Goal: Task Accomplishment & Management: Manage account settings

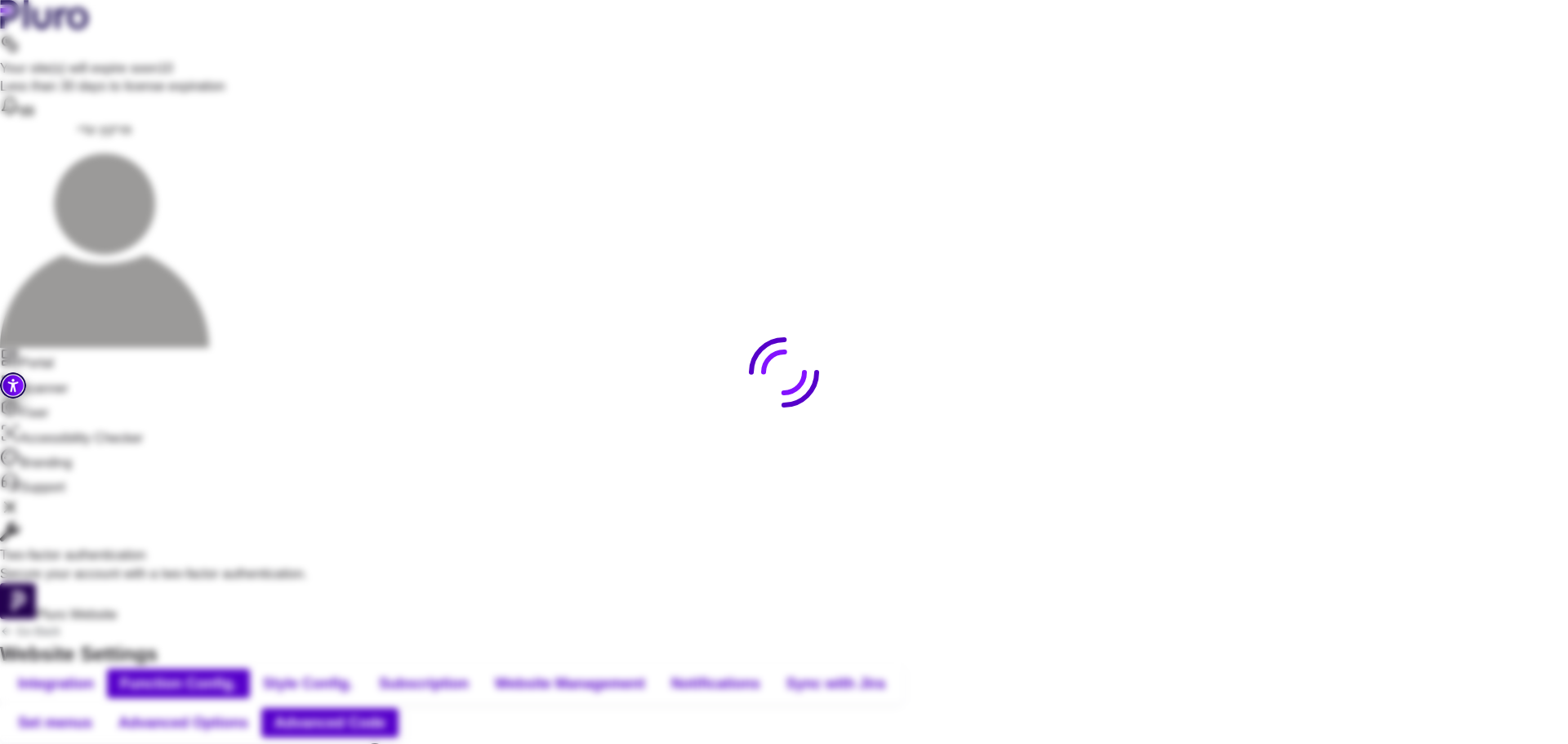
scroll to position [508, 0]
click at [604, 385] on div at bounding box center [784, 372] width 1568 height 744
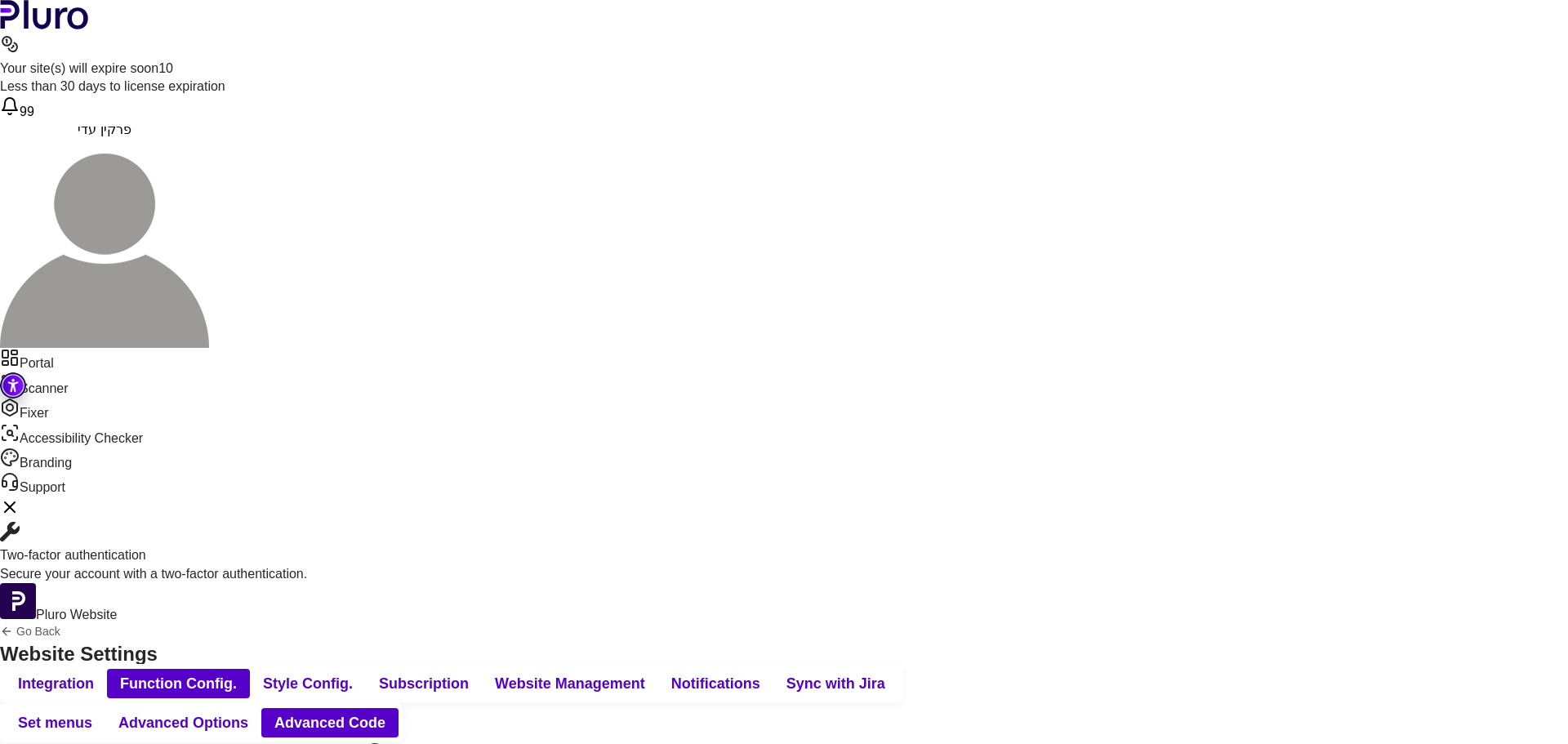
drag, startPoint x: 167, startPoint y: 239, endPoint x: 1, endPoint y: 240, distance: 166.0
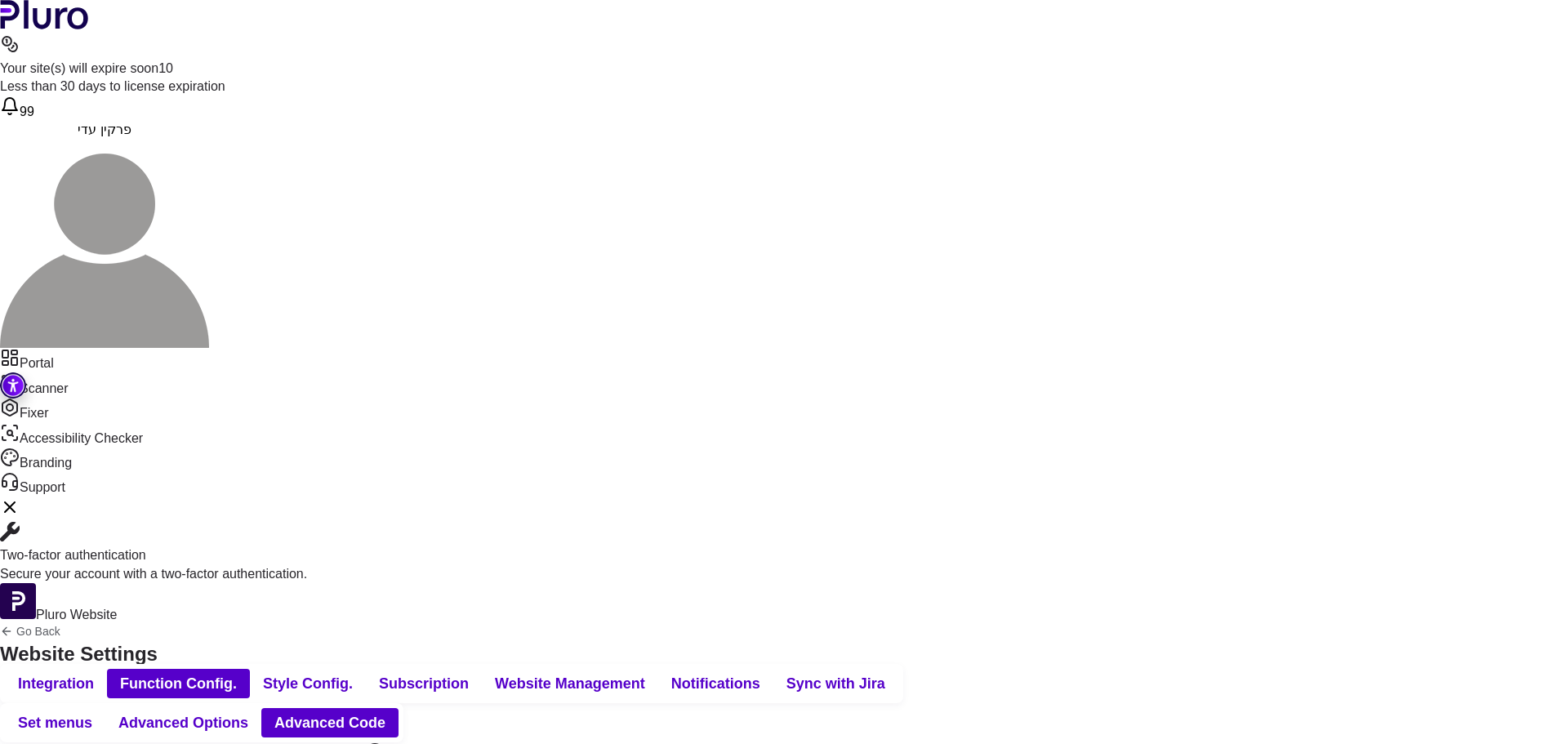
drag, startPoint x: 179, startPoint y: 507, endPoint x: 67, endPoint y: 503, distance: 112.1
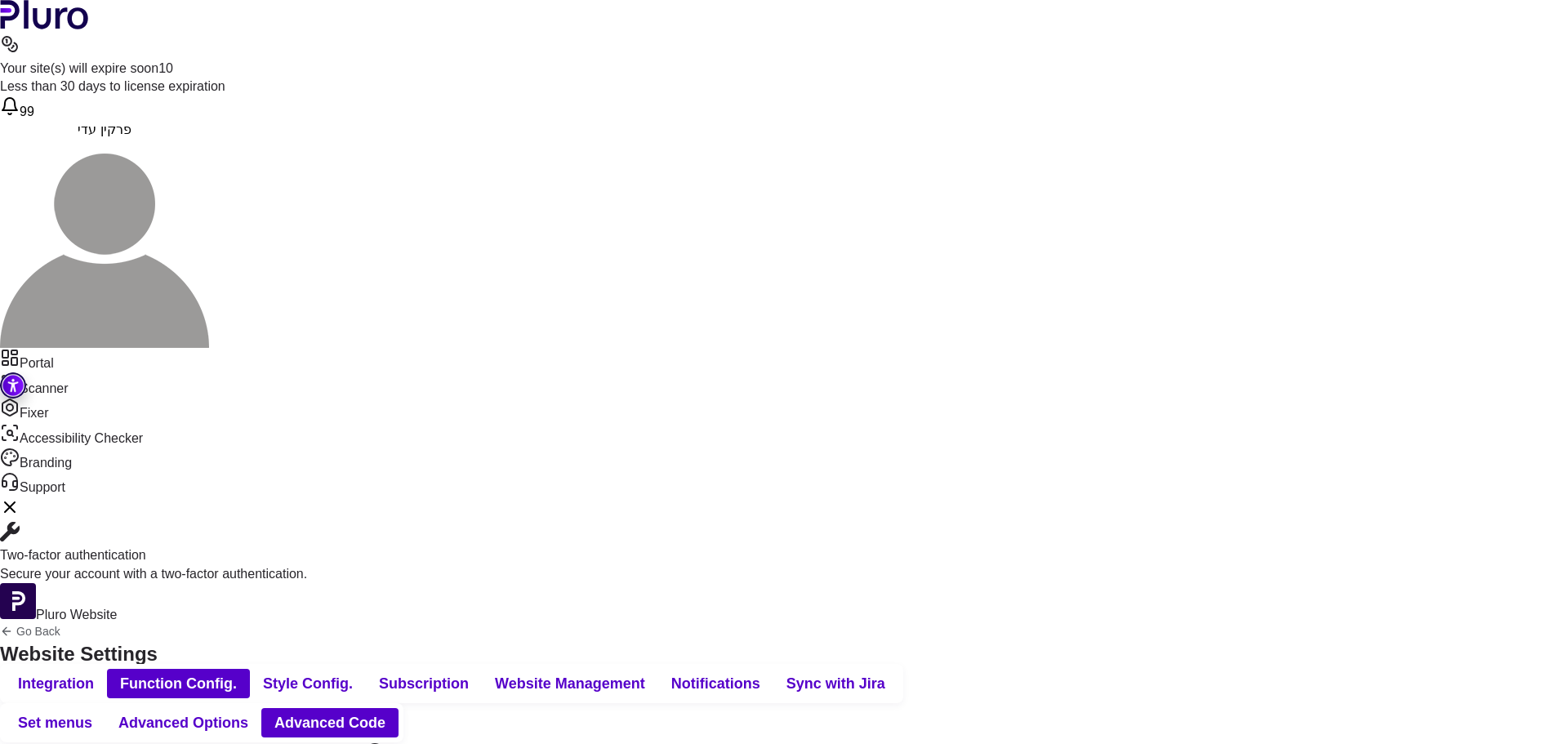
click at [13, 625] on icon "Back to previous screen" at bounding box center [6, 631] width 13 height 13
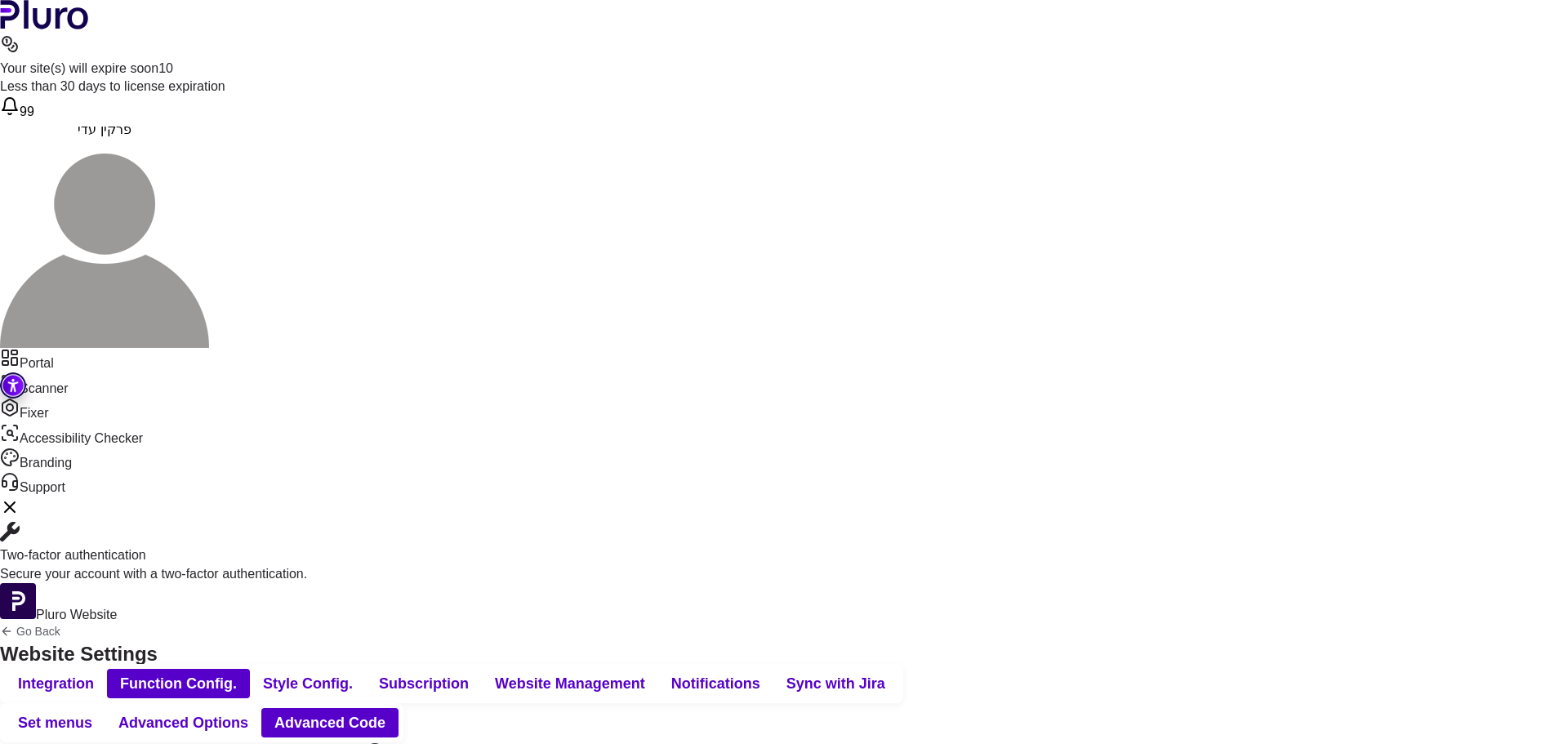
scroll to position [508, 0]
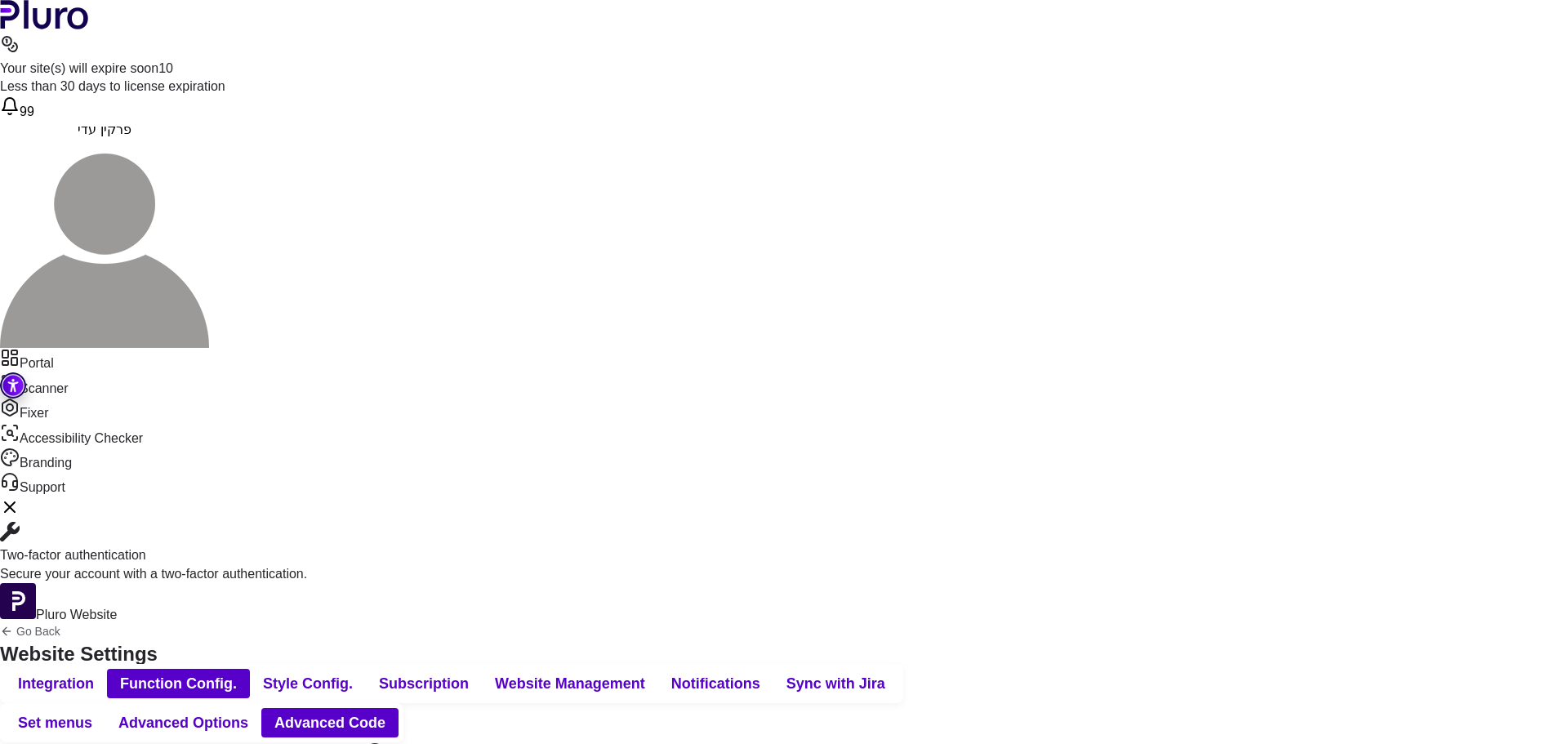
drag, startPoint x: 623, startPoint y: 510, endPoint x: 611, endPoint y: 509, distance: 12.0
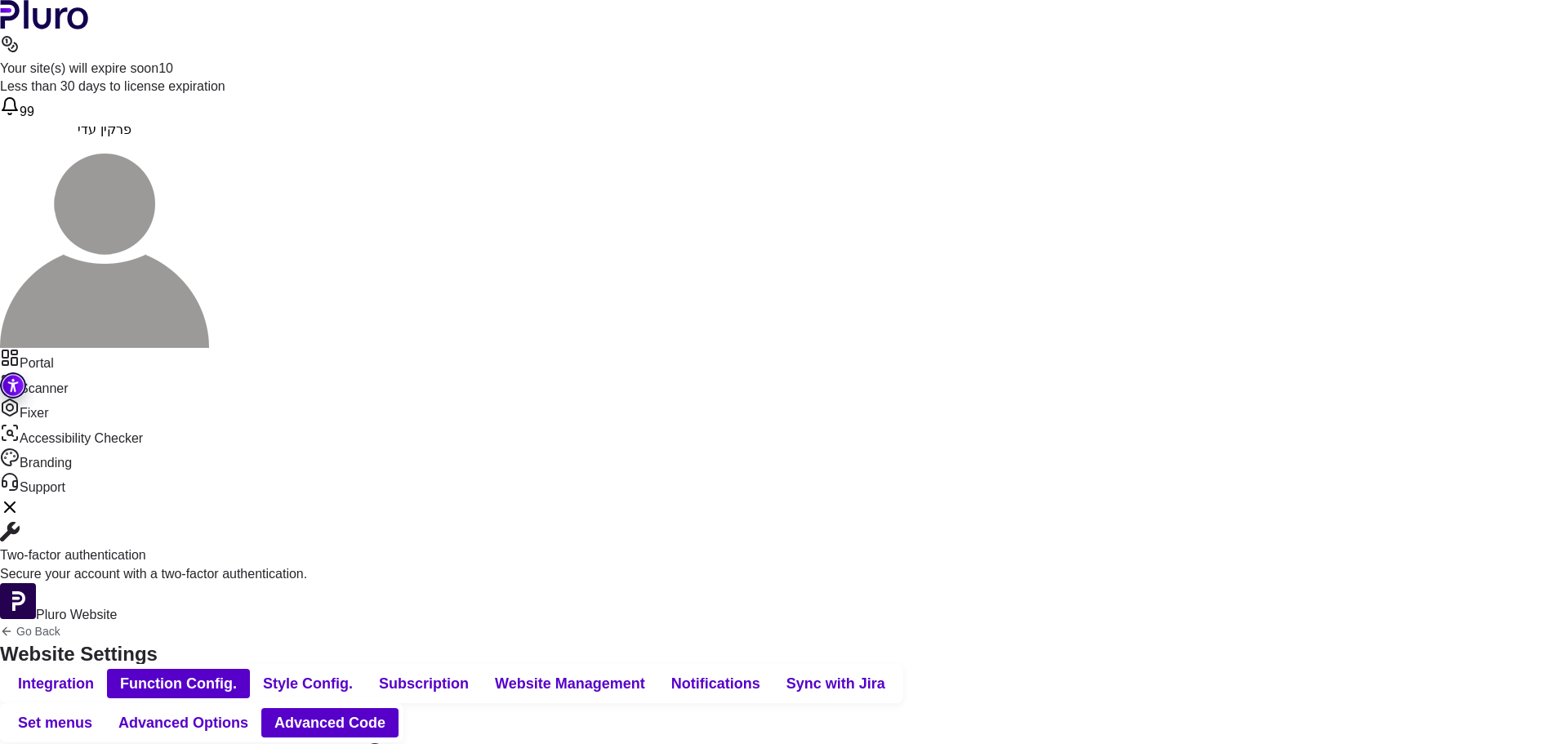
drag, startPoint x: 599, startPoint y: 507, endPoint x: 581, endPoint y: 506, distance: 18.0
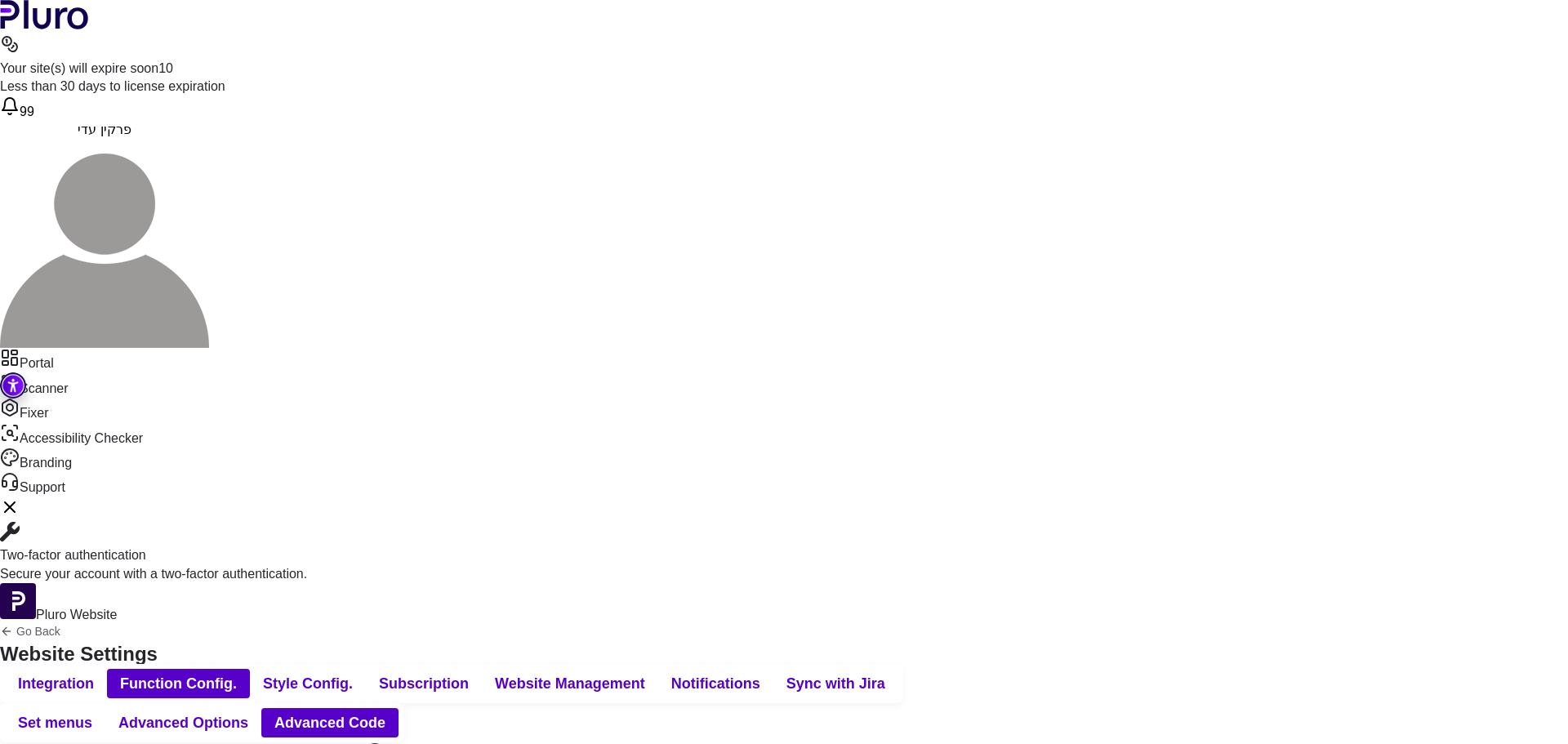
drag, startPoint x: 79, startPoint y: 639, endPoint x: 64, endPoint y: 640, distance: 15.0
drag, startPoint x: 80, startPoint y: 200, endPoint x: 193, endPoint y: 203, distance: 113.0
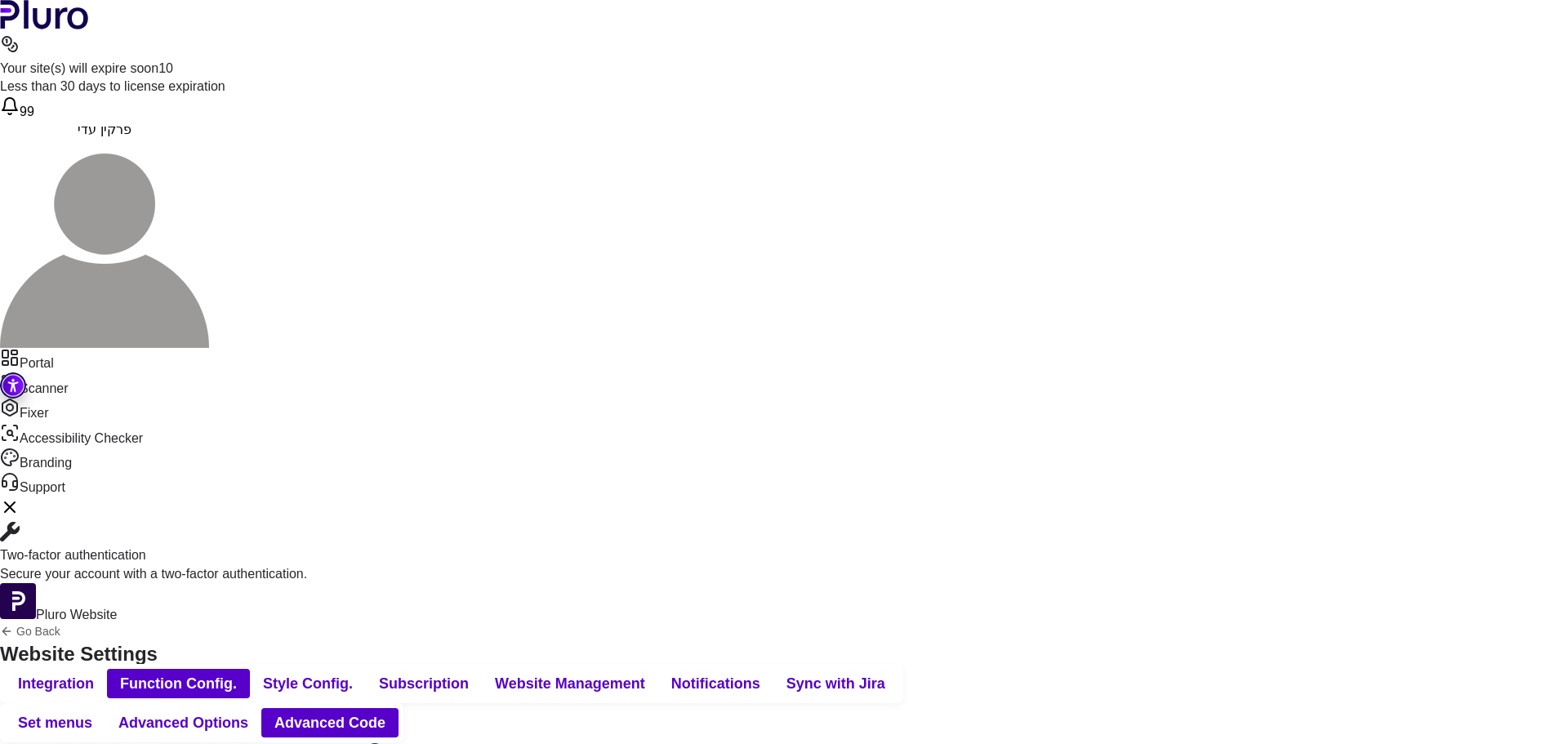
drag, startPoint x: 81, startPoint y: 268, endPoint x: 217, endPoint y: 272, distance: 136.1
drag, startPoint x: 73, startPoint y: 218, endPoint x: 114, endPoint y: 255, distance: 55.2
